Goal: Task Accomplishment & Management: Use online tool/utility

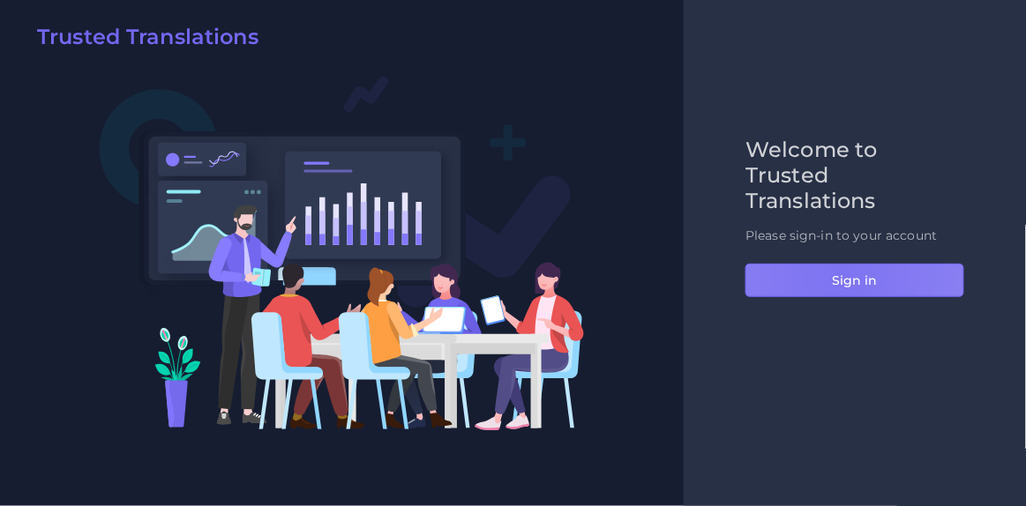
click at [839, 273] on button "Sign in" at bounding box center [854, 281] width 219 height 34
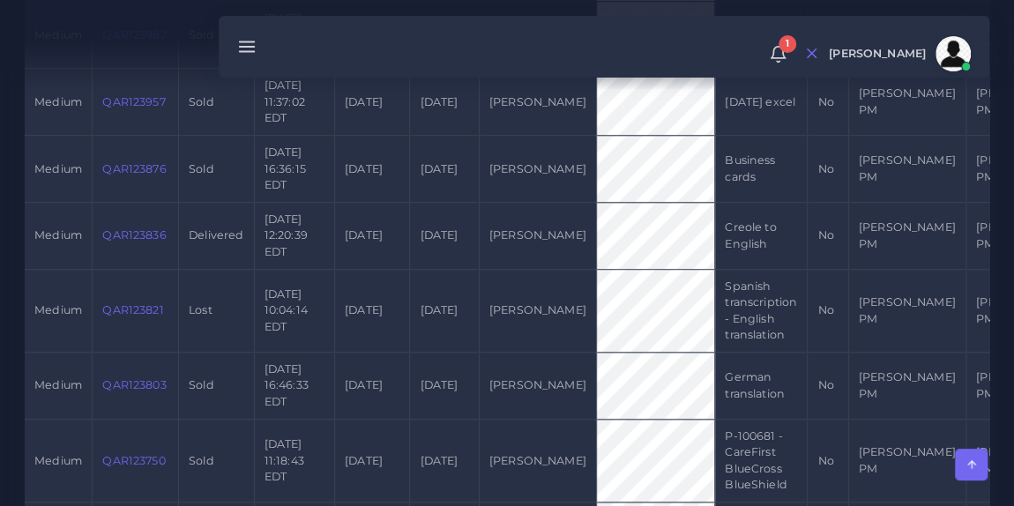
scroll to position [986, 0]
click at [131, 230] on link "QAR123836" at bounding box center [134, 234] width 64 height 13
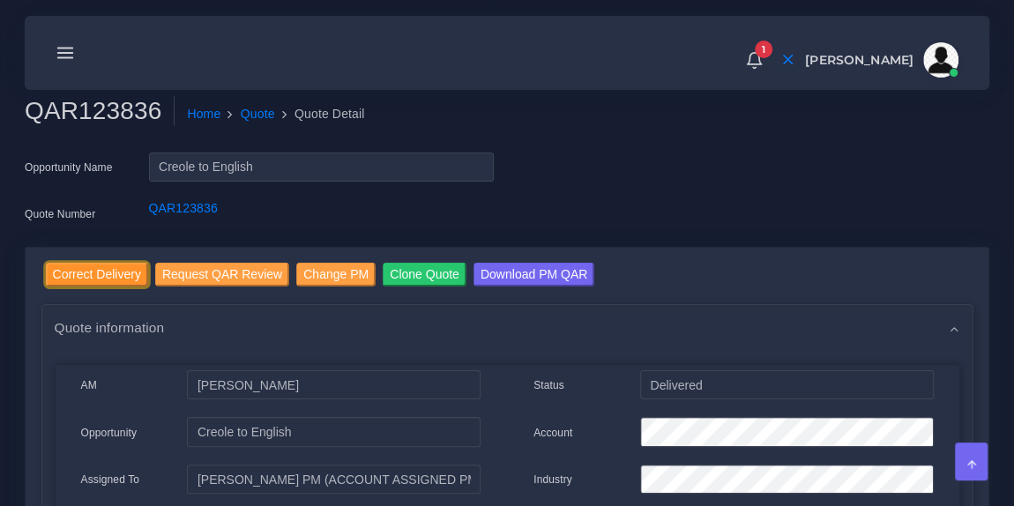
click at [122, 274] on input "Correct Delivery" at bounding box center [97, 275] width 102 height 24
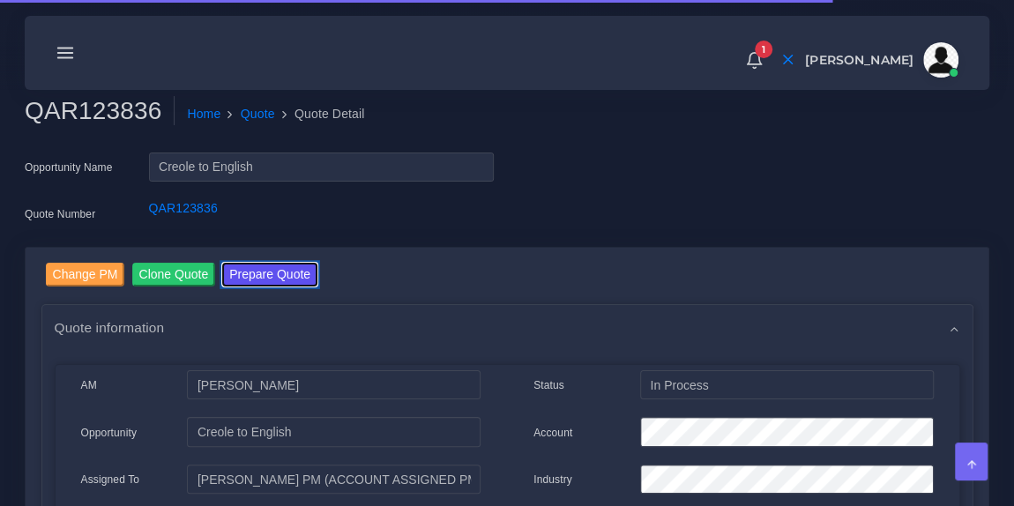
click at [293, 272] on button "Prepare Quote" at bounding box center [269, 275] width 95 height 24
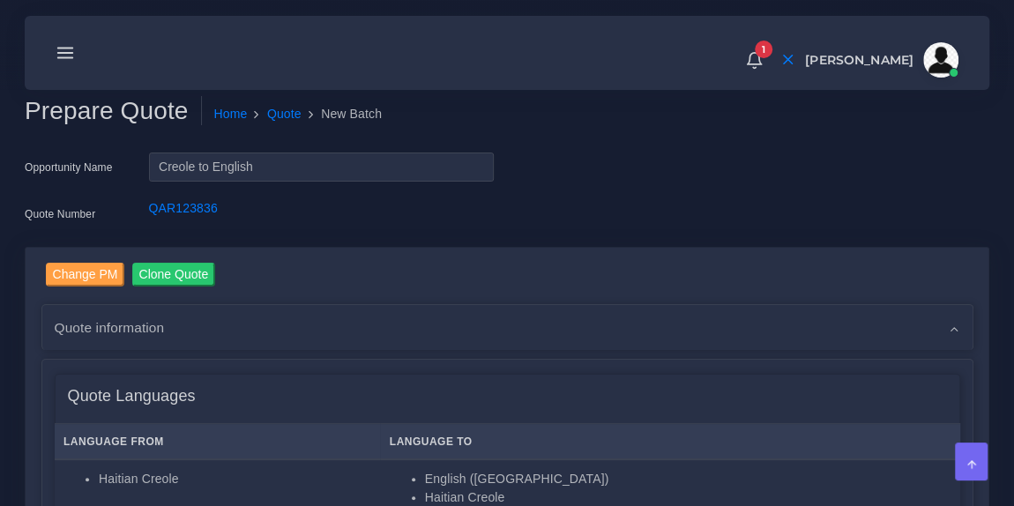
click at [399, 29] on div "1 Notifications 1 New Driver Update: Extra Quality renamed to Quality Changed" at bounding box center [507, 53] width 940 height 62
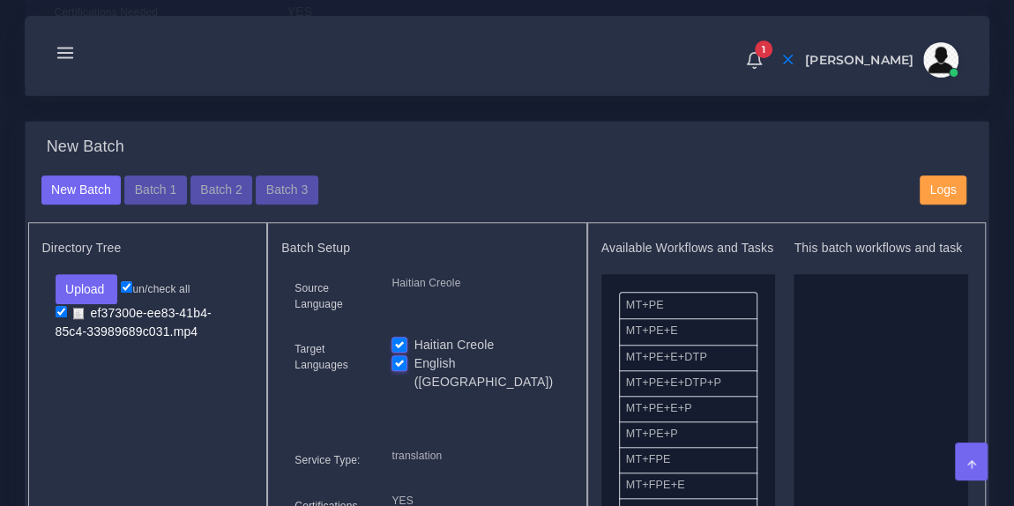
scroll to position [590, 0]
click at [162, 198] on button "Batch 1" at bounding box center [155, 190] width 62 height 30
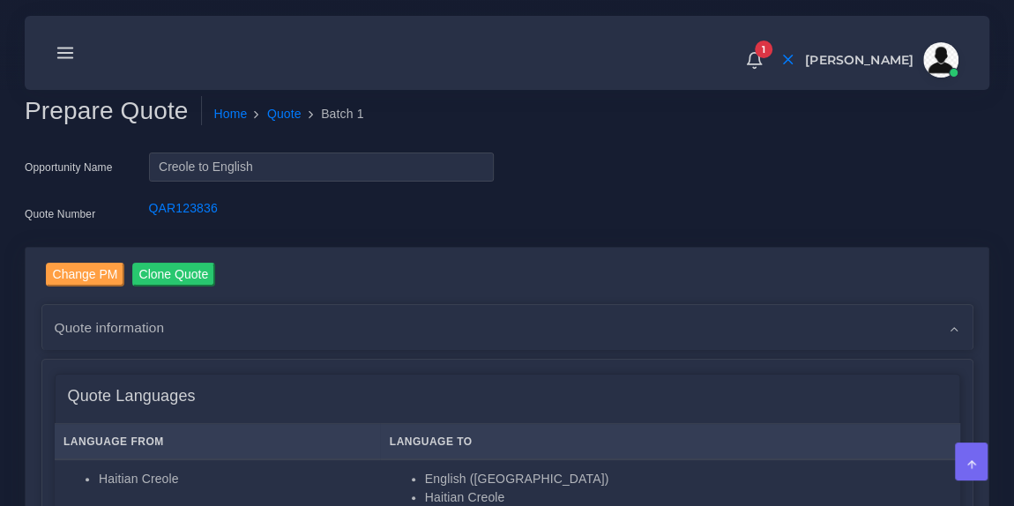
click at [434, 103] on ol "Home Quote Batch 1" at bounding box center [472, 114] width 541 height 37
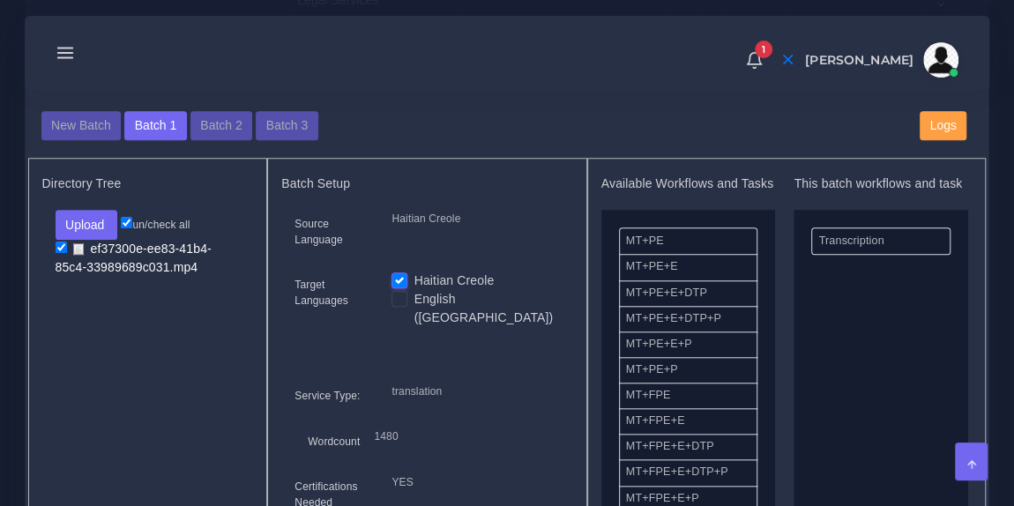
scroll to position [652, 0]
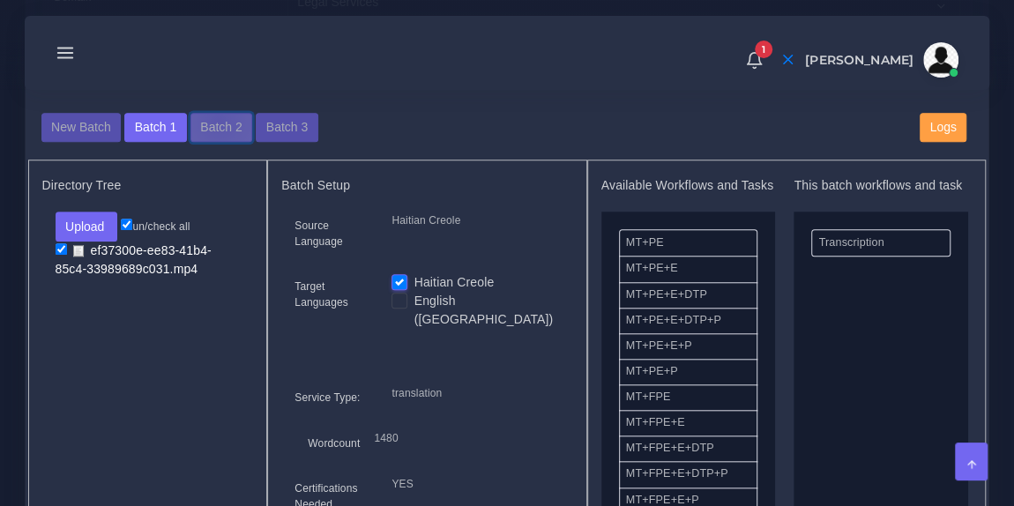
click at [213, 131] on button "Batch 2" at bounding box center [222, 128] width 62 height 30
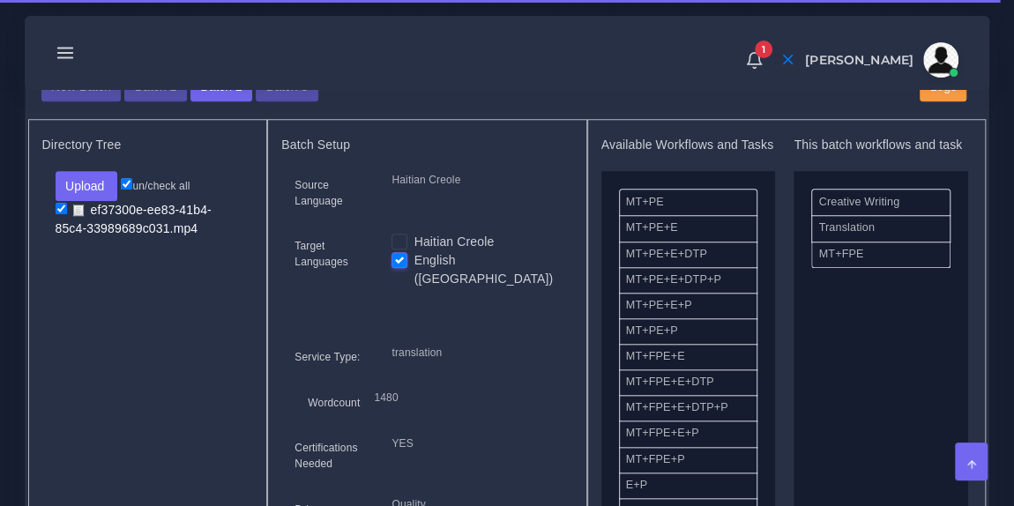
scroll to position [697, 0]
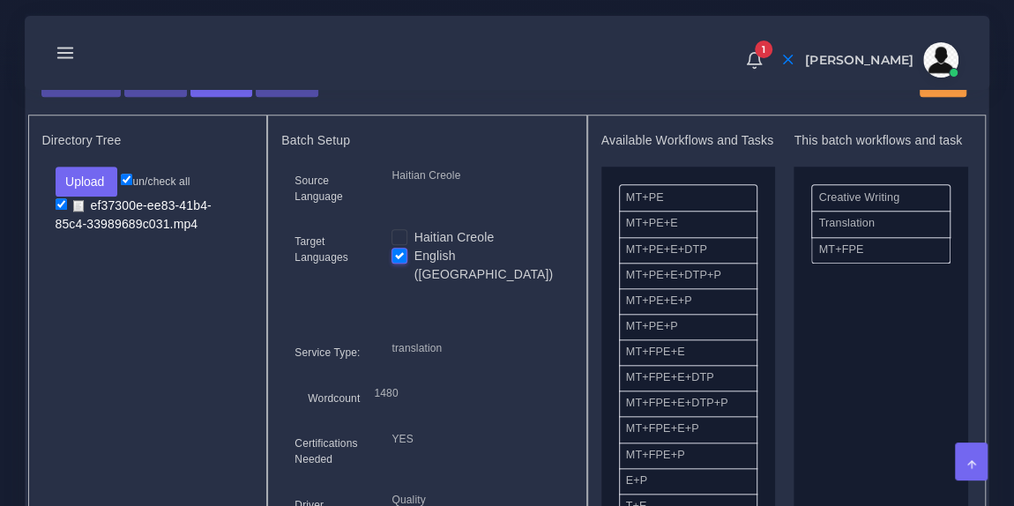
click at [422, 76] on div "1 Notifications 1 New Driver Update: Extra Quality renamed to Quality Changed" at bounding box center [507, 53] width 940 height 62
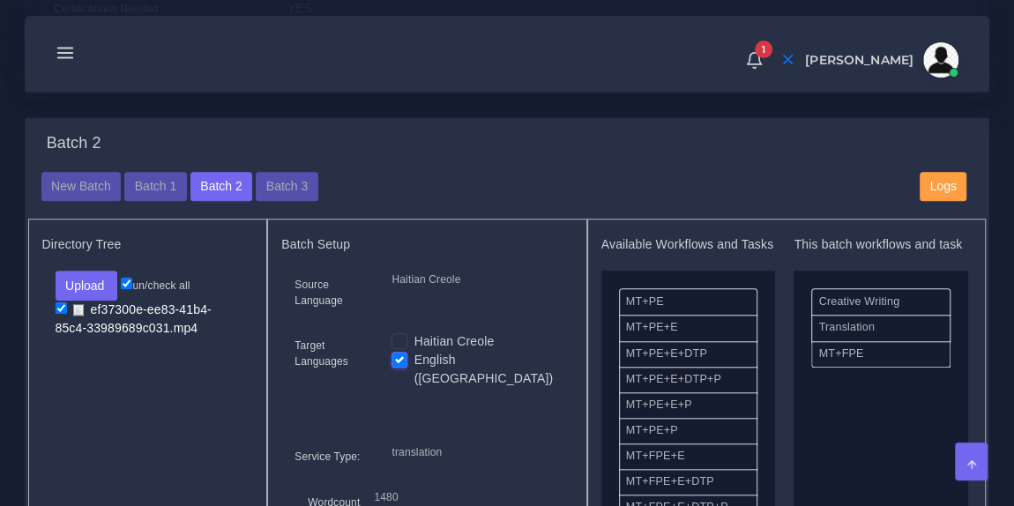
scroll to position [581, 0]
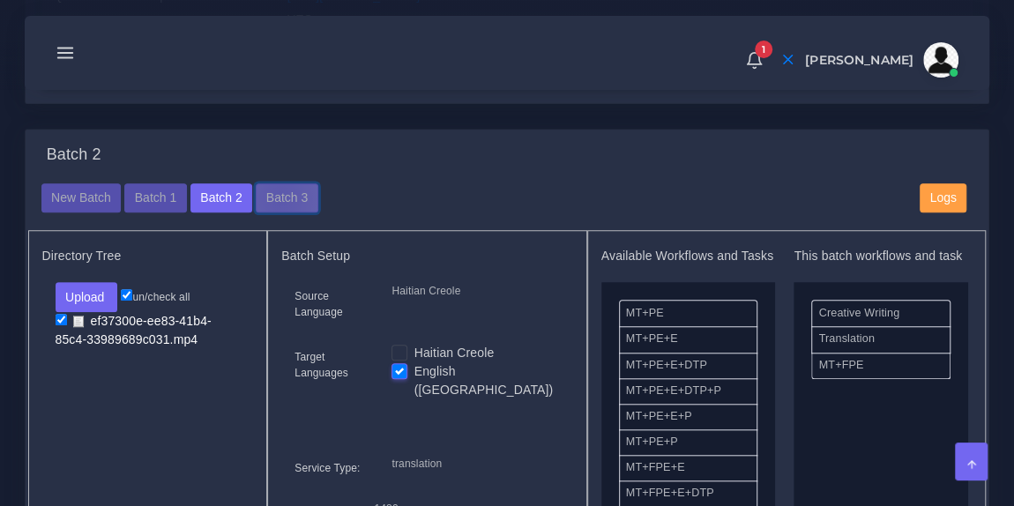
click at [273, 209] on button "Batch 3" at bounding box center [287, 198] width 62 height 30
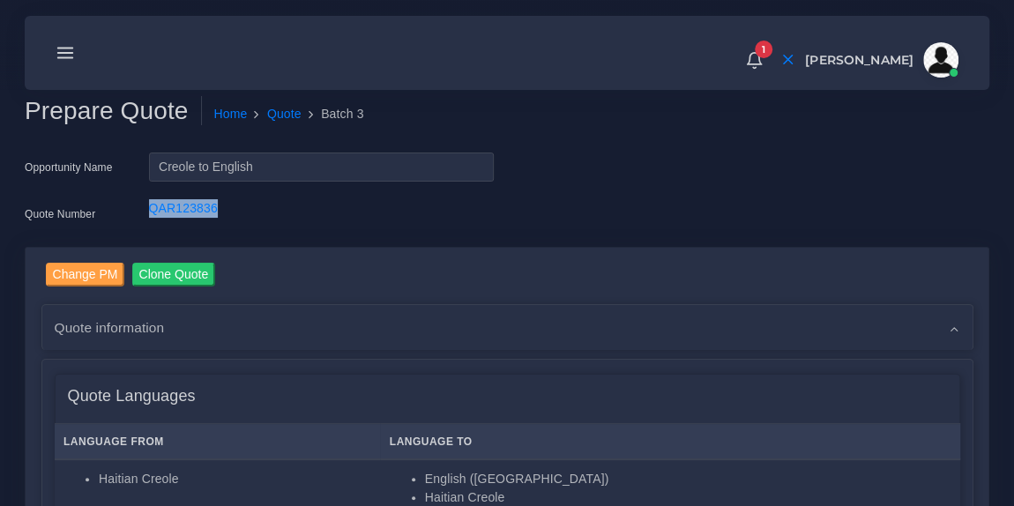
drag, startPoint x: 225, startPoint y: 213, endPoint x: 150, endPoint y: 205, distance: 75.3
click at [150, 205] on div "QAR123836" at bounding box center [322, 216] width 372 height 35
copy link "QAR123836"
